Goal: Information Seeking & Learning: Get advice/opinions

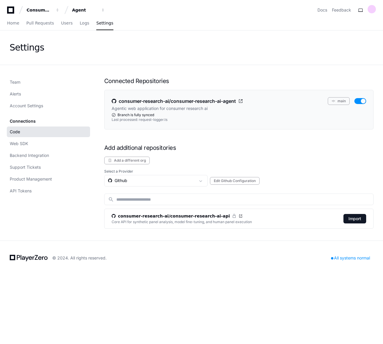
click at [172, 106] on p "Agentic web application for consumer research ai" at bounding box center [160, 109] width 96 height 6
click at [345, 98] on button "main" at bounding box center [339, 101] width 22 height 8
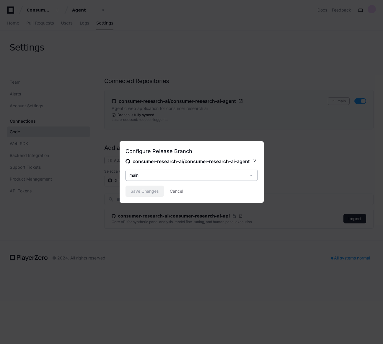
click at [219, 176] on div "main" at bounding box center [187, 175] width 116 height 6
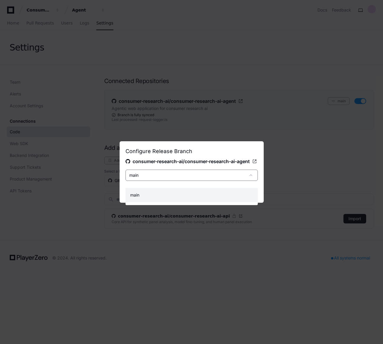
click at [218, 182] on div at bounding box center [191, 172] width 383 height 344
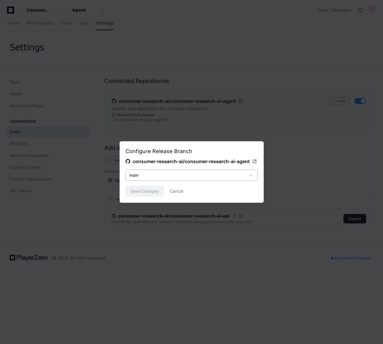
click at [226, 178] on div "main" at bounding box center [187, 175] width 116 height 6
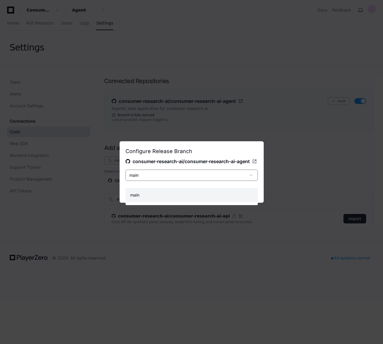
click at [234, 98] on div at bounding box center [191, 172] width 383 height 344
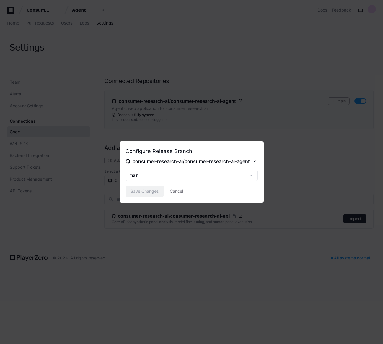
click at [231, 73] on div at bounding box center [191, 172] width 383 height 344
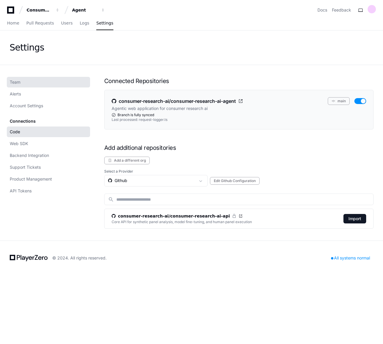
click at [19, 78] on link "Team" at bounding box center [48, 82] width 83 height 11
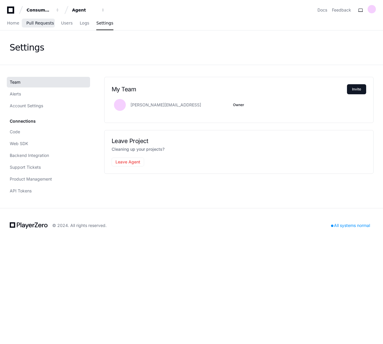
click at [40, 22] on span "Pull Requests" at bounding box center [39, 23] width 27 height 4
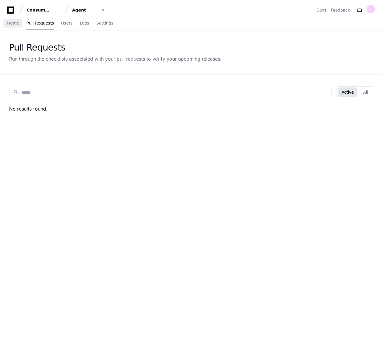
click at [6, 21] on div "Home Pull Requests Users Logs Settings" at bounding box center [191, 24] width 382 height 14
click at [15, 23] on span "Home" at bounding box center [13, 23] width 12 height 4
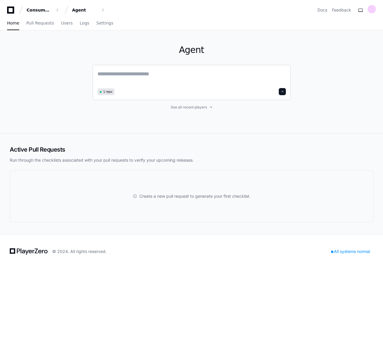
click at [126, 78] on textarea at bounding box center [192, 78] width 189 height 17
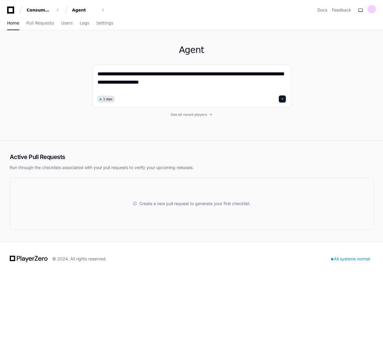
type textarea "**********"
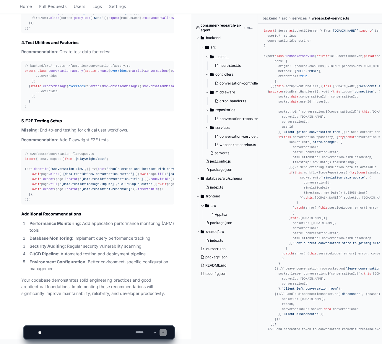
scroll to position [2391, 0]
click at [147, 333] on select "**********" at bounding box center [145, 333] width 23 height 4
click at [62, 335] on textarea at bounding box center [85, 332] width 97 height 13
click at [33, 333] on div at bounding box center [31, 333] width 6 height 6
click at [54, 333] on textarea at bounding box center [85, 332] width 97 height 13
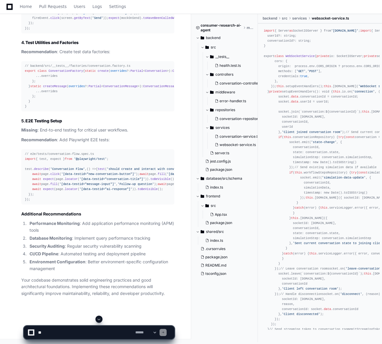
scroll to position [2301, 0]
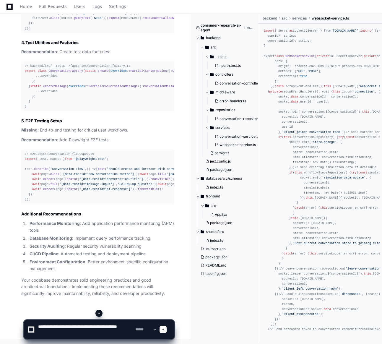
type textarea "**********"
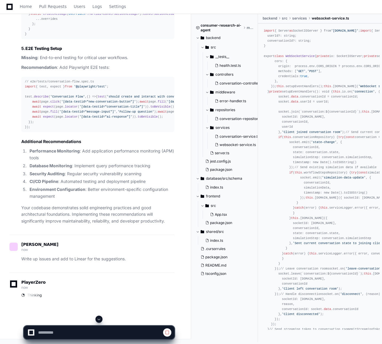
scroll to position [2463, 0]
click at [114, 7] on span "Settings" at bounding box center [117, 7] width 17 height 4
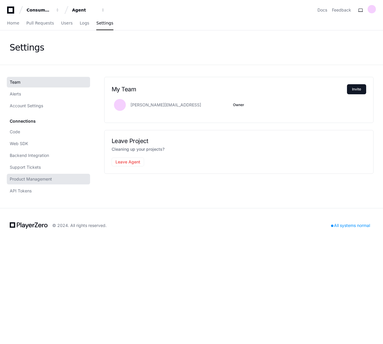
click at [50, 180] on span "Product Management" at bounding box center [31, 179] width 42 height 6
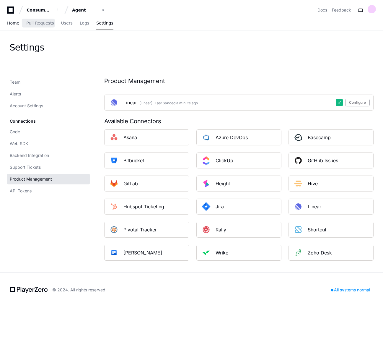
click at [14, 25] on span "Home" at bounding box center [13, 23] width 12 height 4
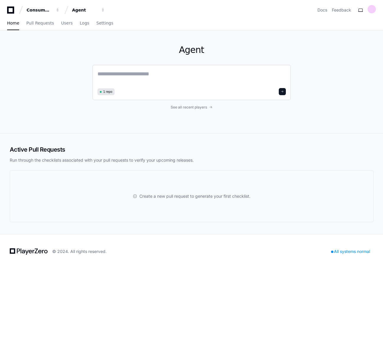
click at [139, 80] on textarea at bounding box center [192, 78] width 189 height 17
click at [43, 26] on link "Pull Requests" at bounding box center [39, 24] width 27 height 14
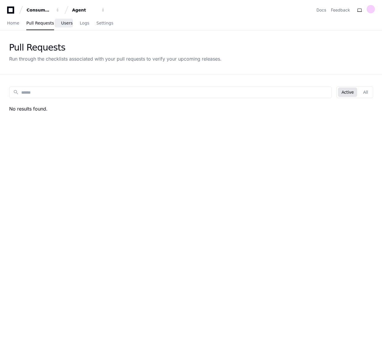
click at [65, 28] on link "Users" at bounding box center [67, 24] width 12 height 14
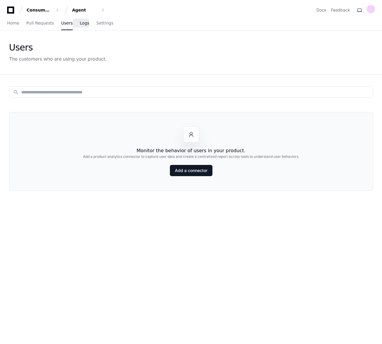
click at [80, 26] on link "Logs" at bounding box center [84, 24] width 9 height 14
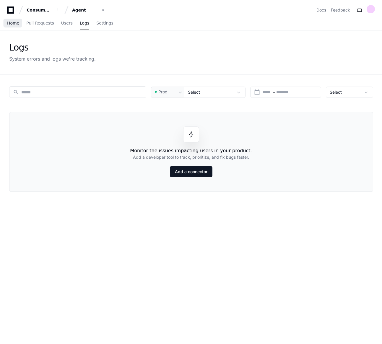
click at [13, 27] on link "Home" at bounding box center [13, 24] width 12 height 14
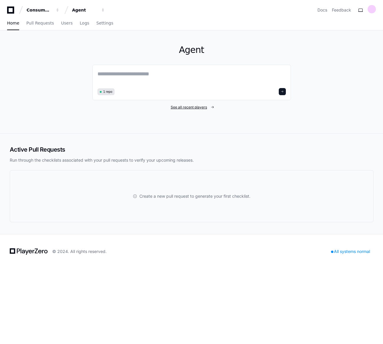
click at [200, 108] on span "See all recent players" at bounding box center [189, 107] width 36 height 5
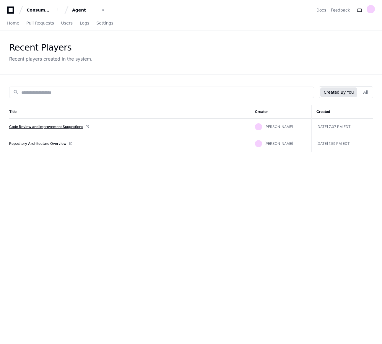
click at [72, 129] on link "Code Review and Improvement Suggestions" at bounding box center [46, 126] width 74 height 5
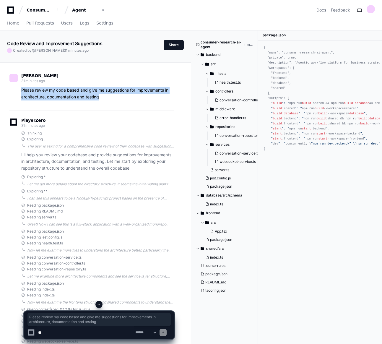
drag, startPoint x: 22, startPoint y: 90, endPoint x: 108, endPoint y: 101, distance: 87.3
click at [108, 101] on div "[PERSON_NAME] 31 minutes ago Please review my code based and give me suggestion…" at bounding box center [91, 88] width 165 height 44
copy p "Please review my code based and give me suggestions for improvements in archite…"
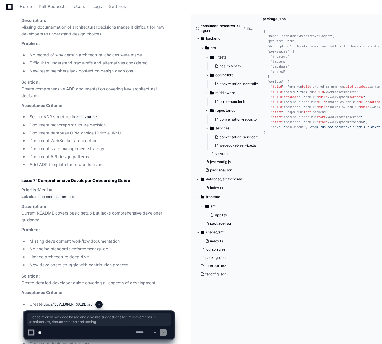
scroll to position [3023, 0]
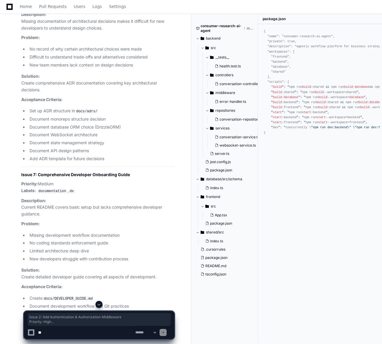
drag, startPoint x: 28, startPoint y: 43, endPoint x: 121, endPoint y: 241, distance: 219.1
click at [121, 241] on div "Thinking I don't have direct access to Linear through my available functions, b…" at bounding box center [91, 167] width 165 height 2542
copy article "Issue 2: Add Authentication & Authorization Middleware Priority: High Labels: s…"
